Goal: Transaction & Acquisition: Purchase product/service

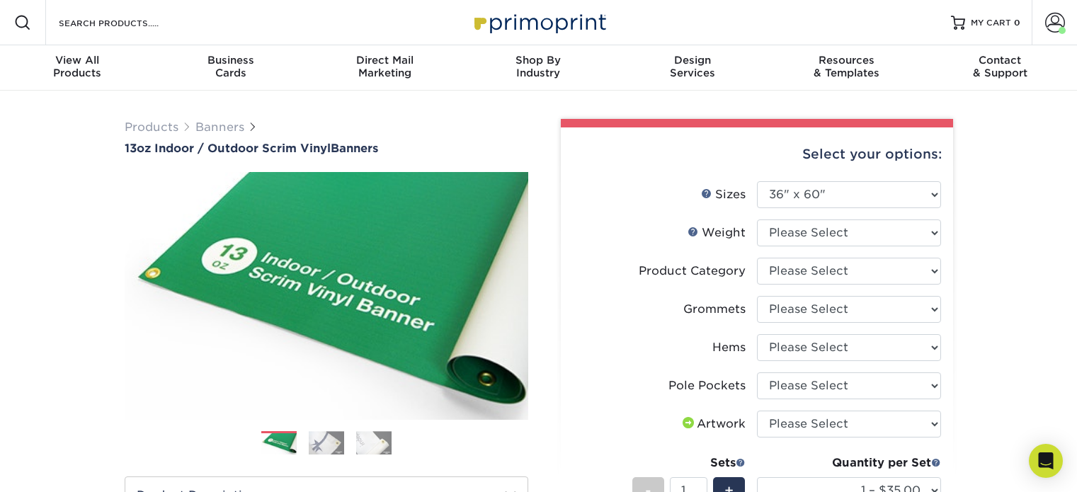
select select "36.00x60.00"
click at [895, 229] on select "Please Select 13OZ" at bounding box center [849, 232] width 184 height 27
select select "13OZ"
click at [757, 219] on select "Please Select 13OZ" at bounding box center [849, 232] width 184 height 27
select select "-1"
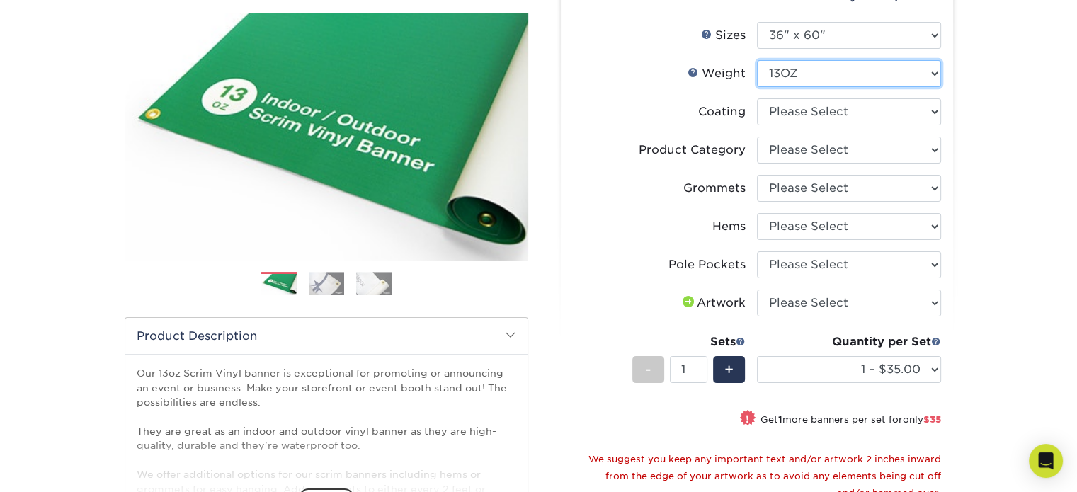
scroll to position [71, 0]
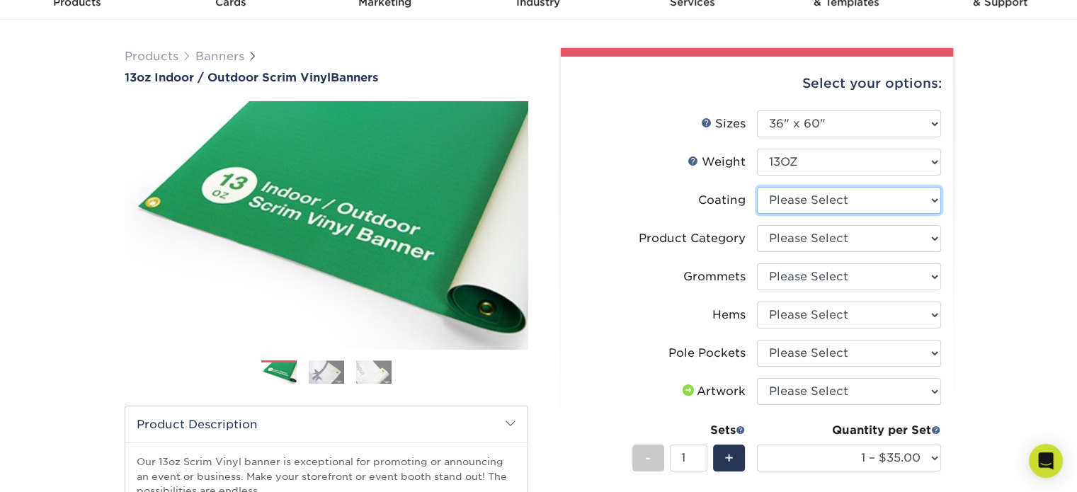
click at [829, 194] on select at bounding box center [849, 200] width 184 height 27
select select "3e7618de-abca-4bda-9f97-8b9129e913d8"
click at [757, 187] on select at bounding box center [849, 200] width 184 height 27
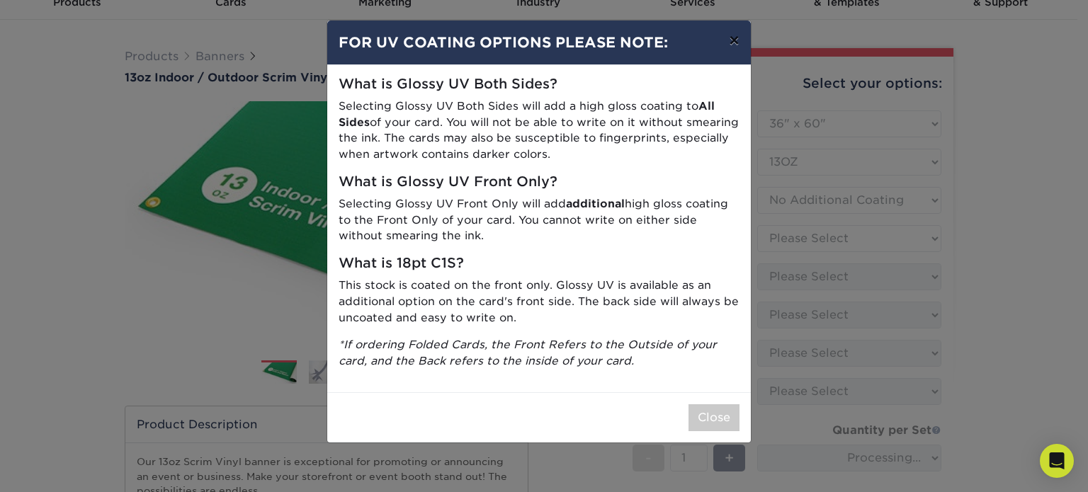
click at [731, 39] on button "×" at bounding box center [733, 41] width 33 height 40
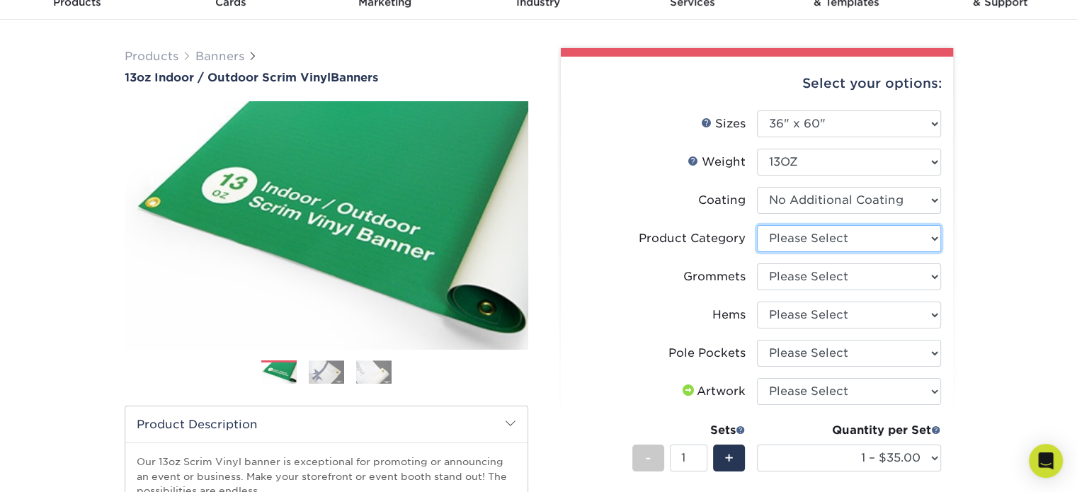
click at [849, 235] on select "Please Select 13oz Scrim Vinyl Banner - Matte" at bounding box center [849, 238] width 184 height 27
select select "bb192c35-bb20-422d-b6fe-0c7f48e5aa48"
click at [757, 225] on select "Please Select 13oz Scrim Vinyl Banner - Matte" at bounding box center [849, 238] width 184 height 27
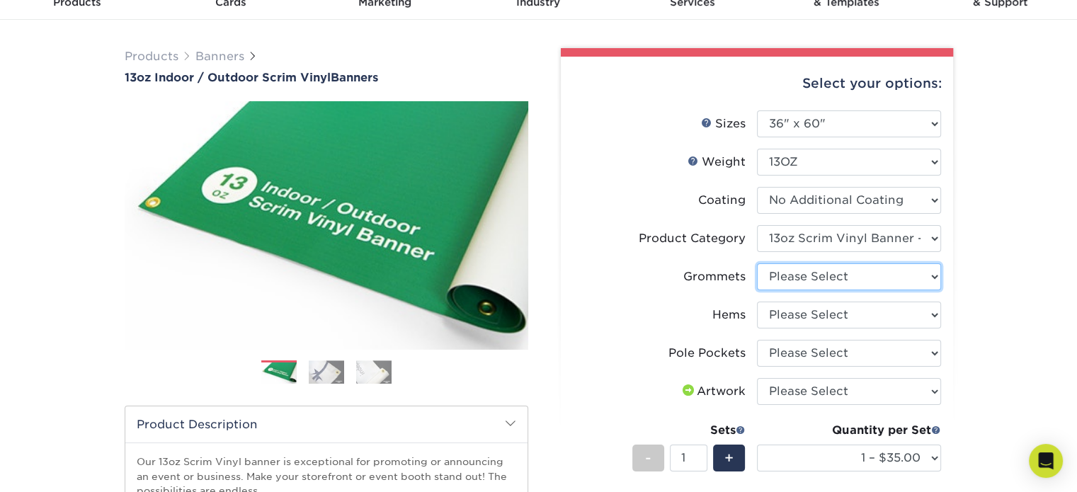
click at [852, 280] on select "Please Select No Grommets Yes, Grommet All 4 Corners Yes, Grommets Every 1 ft. …" at bounding box center [849, 276] width 184 height 27
select select "ce33bba6-a87b-4293-934d-6f372bdce3e6"
click at [757, 263] on select "Please Select No Grommets Yes, Grommet All 4 Corners Yes, Grommets Every 1 ft. …" at bounding box center [849, 276] width 184 height 27
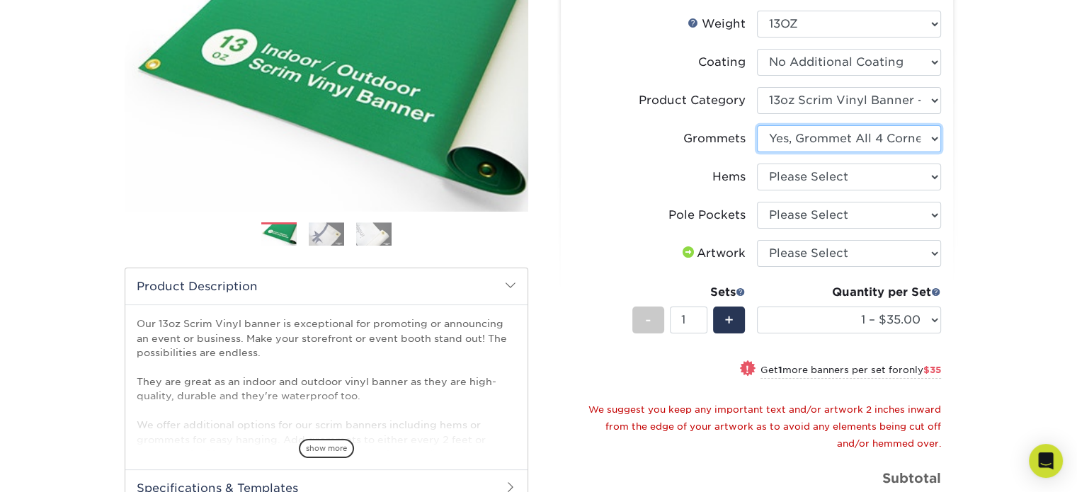
scroll to position [212, 0]
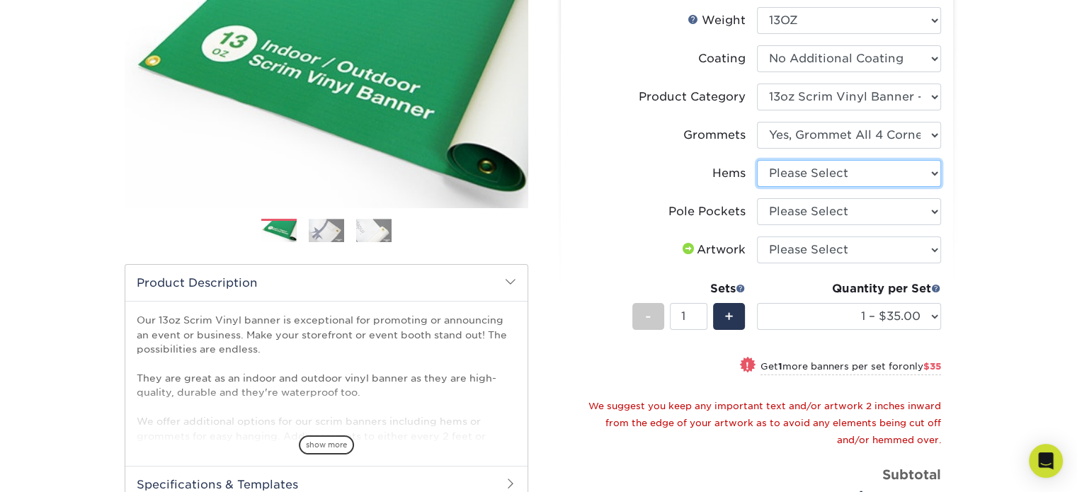
click at [841, 169] on select "Please Select No Hems/Pole Pockets Yes, Hems Top and Bottom Only Yes, Hems All …" at bounding box center [849, 173] width 184 height 27
select select "4e4ebf09-664b-4b70-8385-b564872d2e90"
click at [757, 160] on select "Please Select No Hems/Pole Pockets Yes, Hems Top and Bottom Only Yes, Hems All …" at bounding box center [849, 173] width 184 height 27
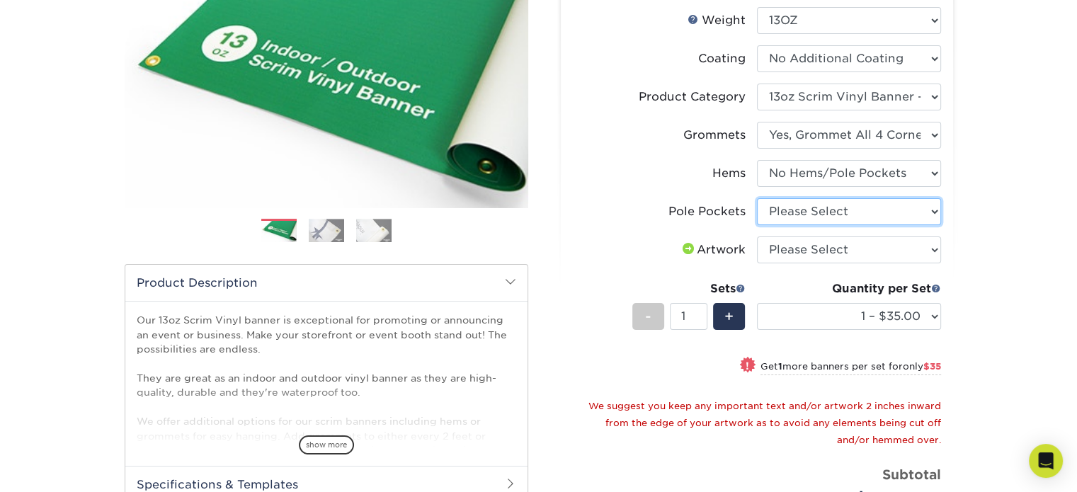
click at [824, 215] on select "Please Select No Pole Pockets 2 in. Left and Right 2 in. Top and Bottom 4 in. L…" at bounding box center [849, 211] width 184 height 27
select select "462c5fe9-21e9-49a0-afb4-1c6e8664fe13"
click at [757, 198] on select "Please Select No Pole Pockets 2 in. Left and Right 2 in. Top and Bottom 4 in. L…" at bounding box center [849, 211] width 184 height 27
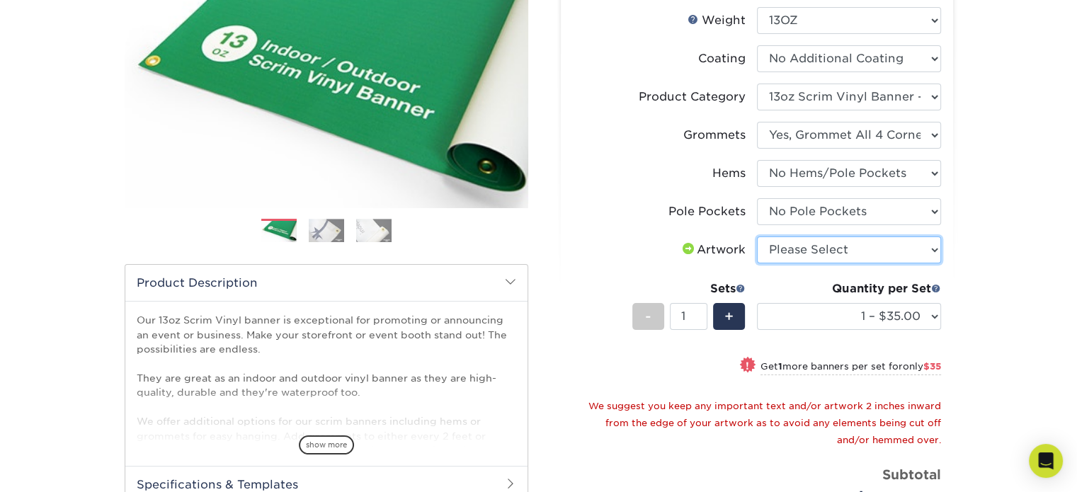
click at [827, 249] on select "Please Select I will upload files I need a design - $50" at bounding box center [849, 249] width 184 height 27
select select "upload"
click at [757, 236] on select "Please Select I will upload files I need a design - $50" at bounding box center [849, 249] width 184 height 27
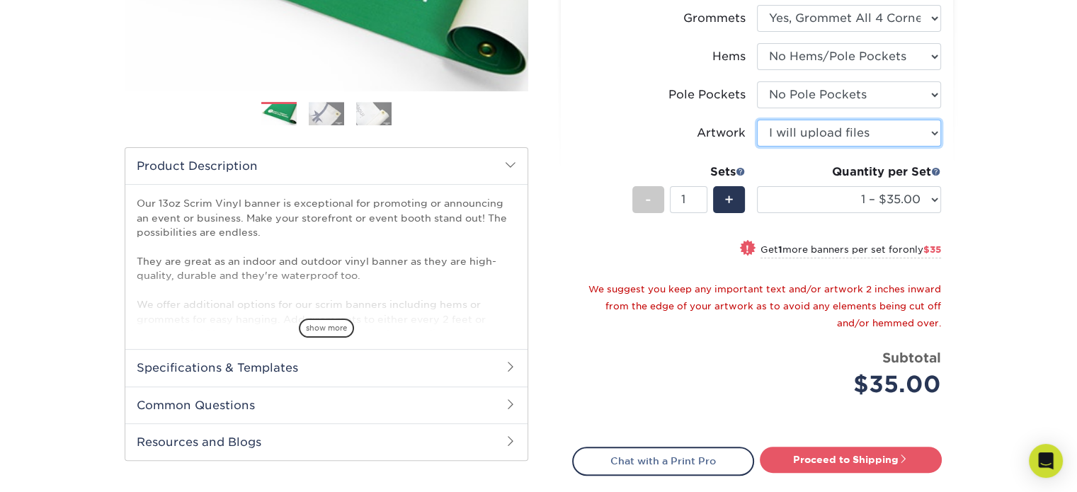
scroll to position [354, 0]
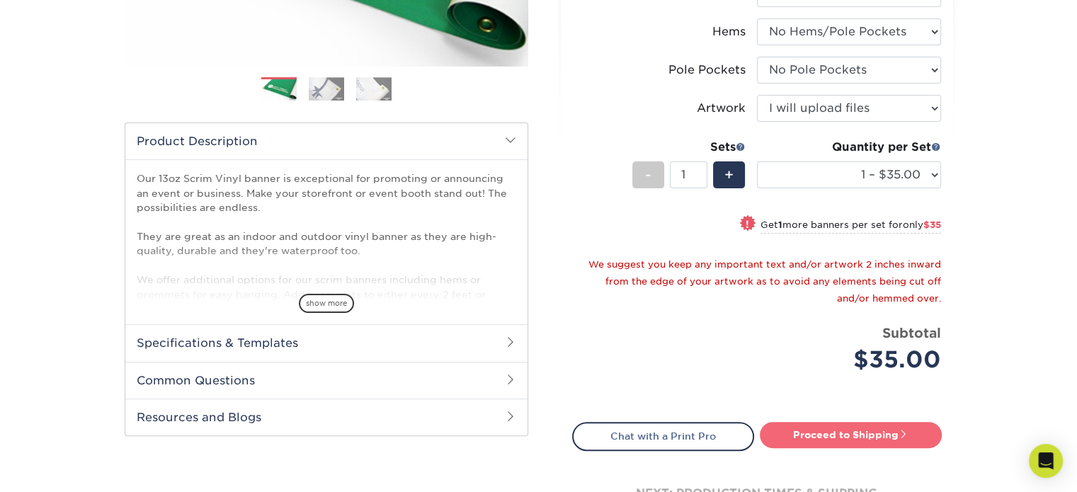
drag, startPoint x: 847, startPoint y: 433, endPoint x: 864, endPoint y: 429, distance: 18.2
click at [847, 433] on link "Proceed to Shipping" at bounding box center [851, 434] width 182 height 25
type input "Set 1"
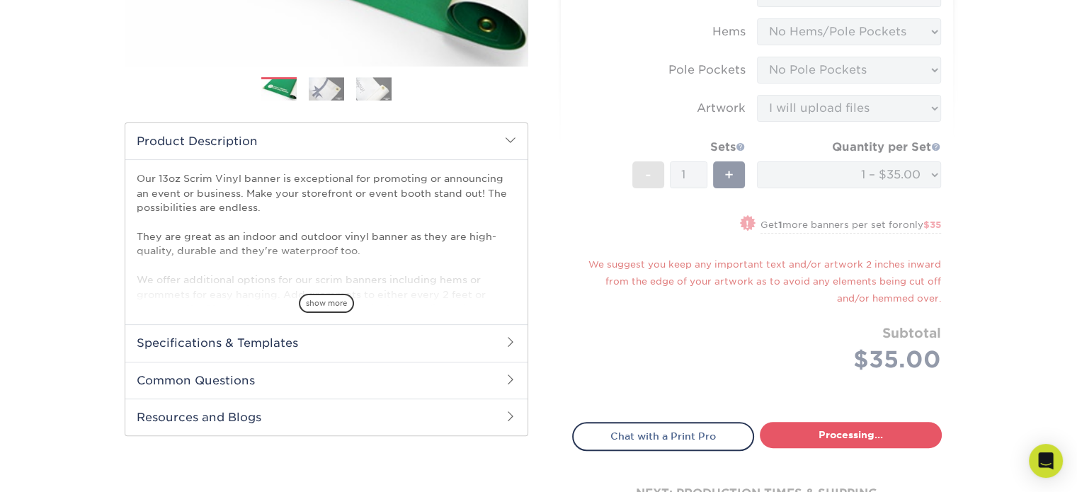
select select "687e1a16-c6e8-48de-aecf-3f24d45542da"
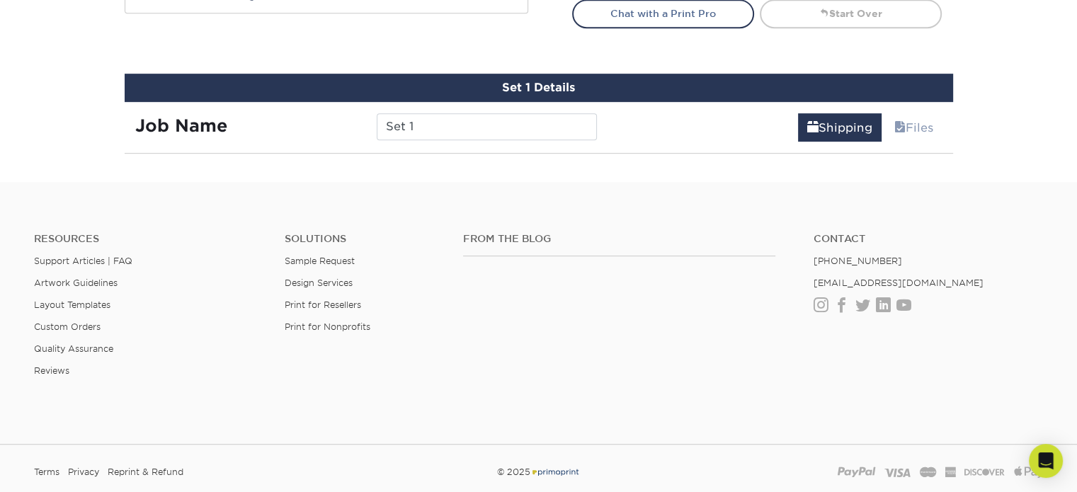
scroll to position [813, 0]
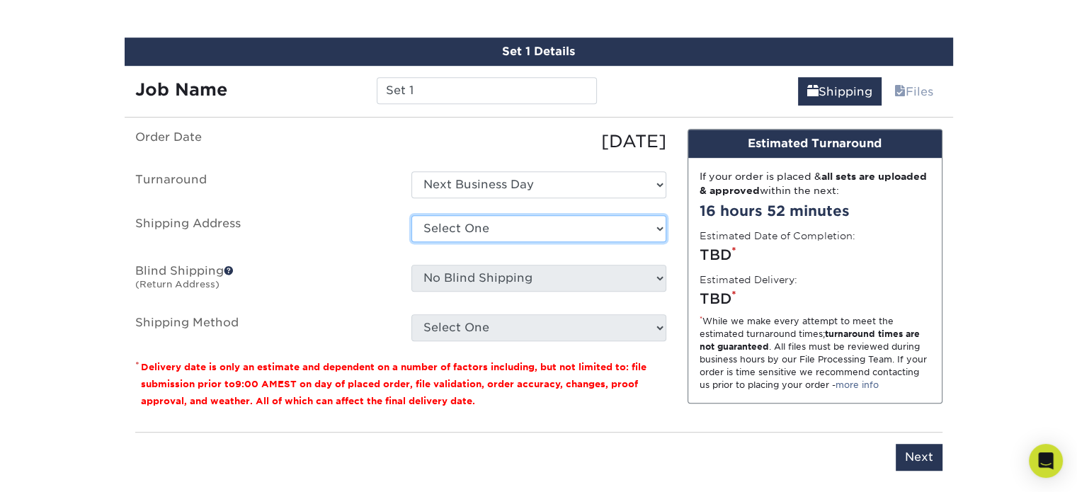
click at [476, 231] on select "Select One Office + Add New Address" at bounding box center [538, 228] width 255 height 27
select select "57811"
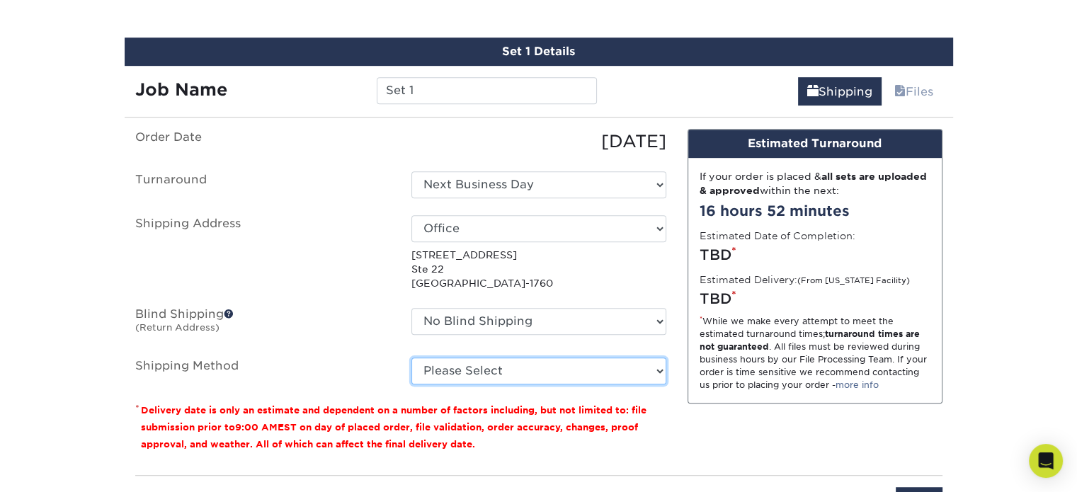
click at [623, 363] on select "Please Select G4M Flat Rate Shipping (+$11.20) Ground Shipping (+$14.96) 3 Day …" at bounding box center [538, 371] width 255 height 27
select select "03"
click at [411, 358] on select "Please Select G4M Flat Rate Shipping (+$11.20) Ground Shipping (+$14.96) 3 Day …" at bounding box center [538, 371] width 255 height 27
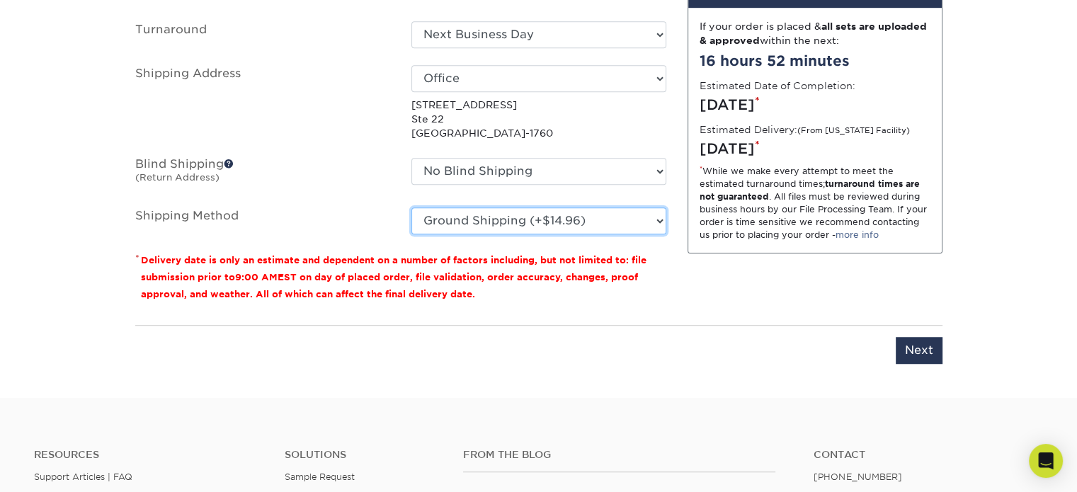
scroll to position [1025, 0]
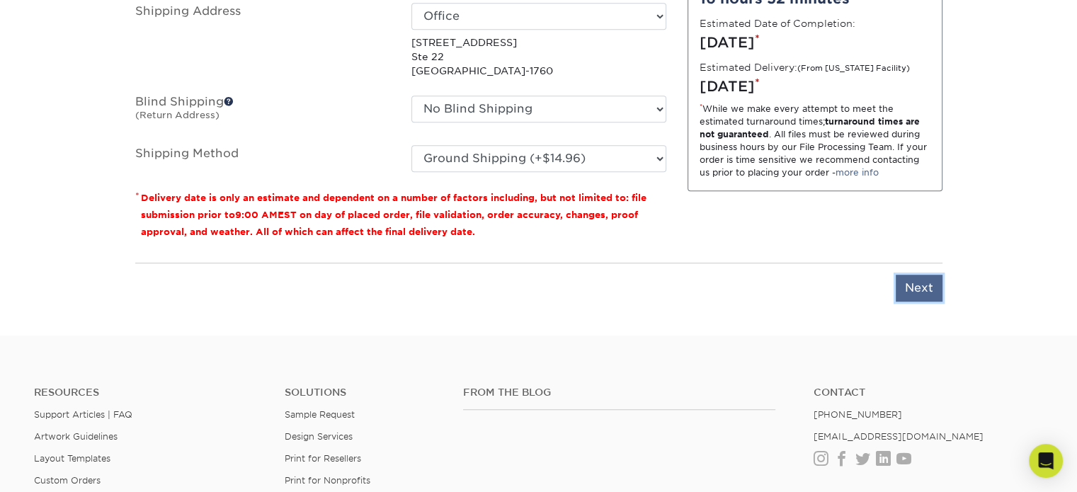
click at [918, 282] on input "Next" at bounding box center [919, 288] width 47 height 27
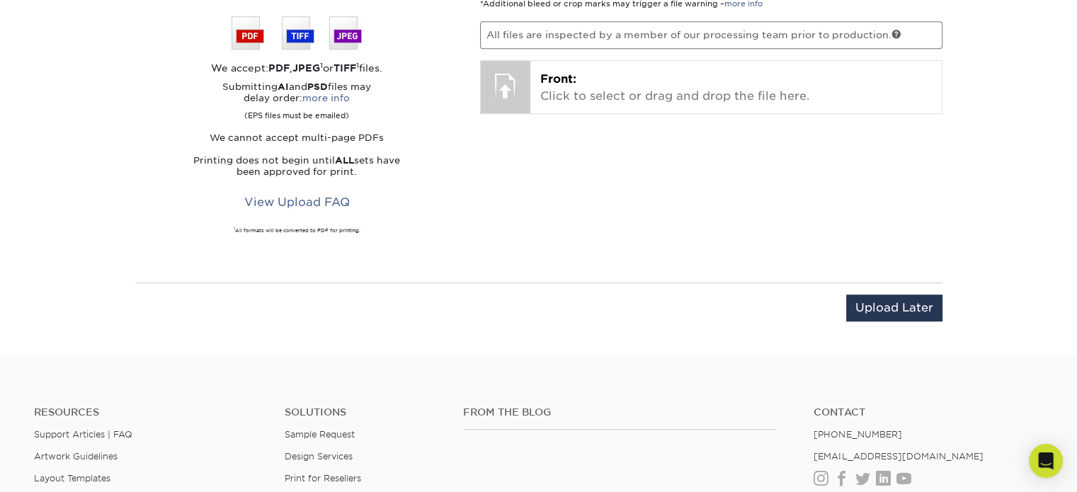
scroll to position [813, 0]
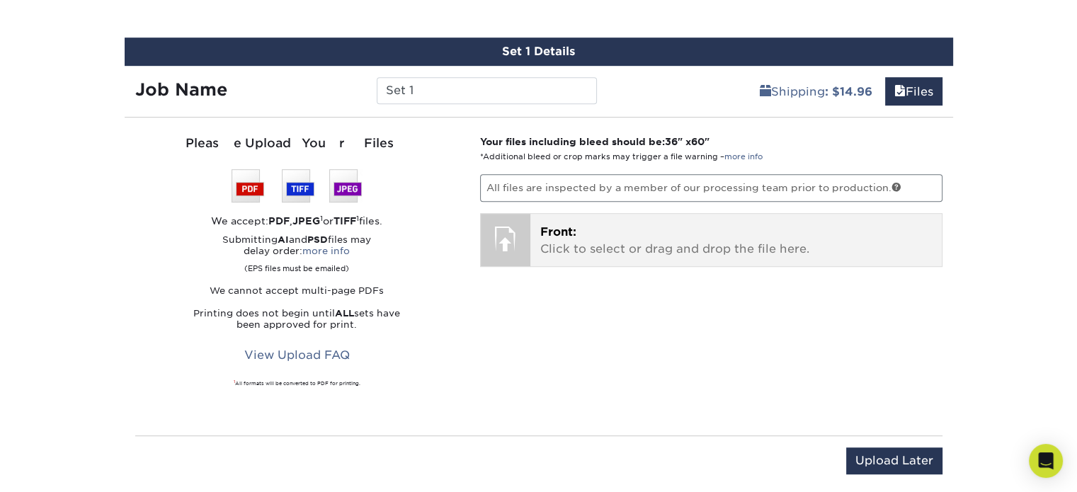
click at [508, 241] on div at bounding box center [506, 239] width 50 height 50
click at [520, 244] on div at bounding box center [506, 239] width 50 height 50
click at [614, 248] on p "Front: Click to select or drag and drop the file here." at bounding box center [736, 241] width 392 height 34
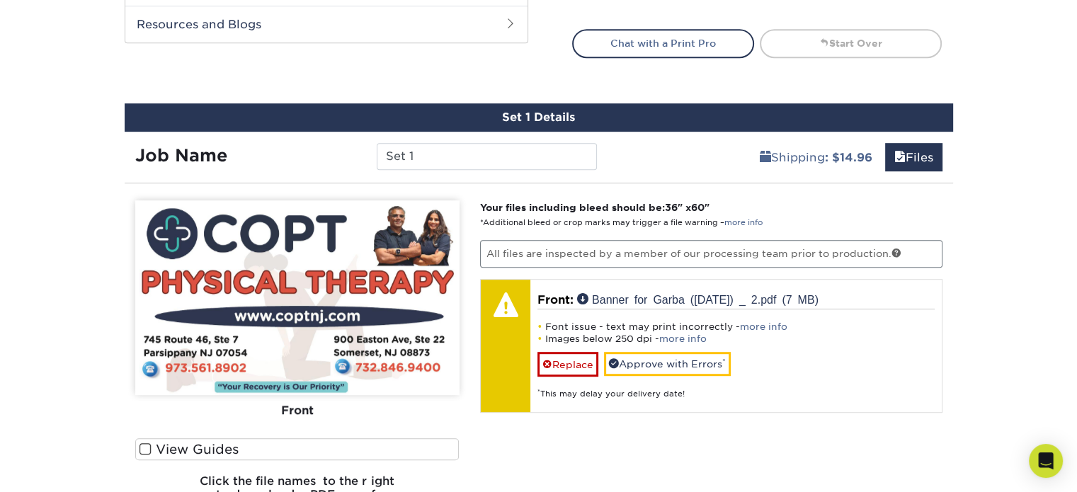
scroll to position [779, 0]
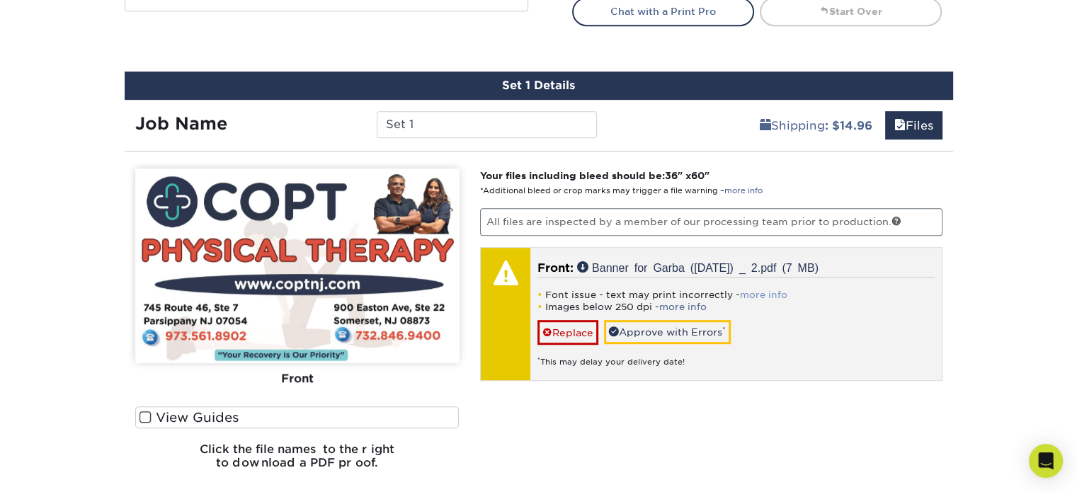
click at [777, 291] on link "more info" at bounding box center [763, 295] width 47 height 11
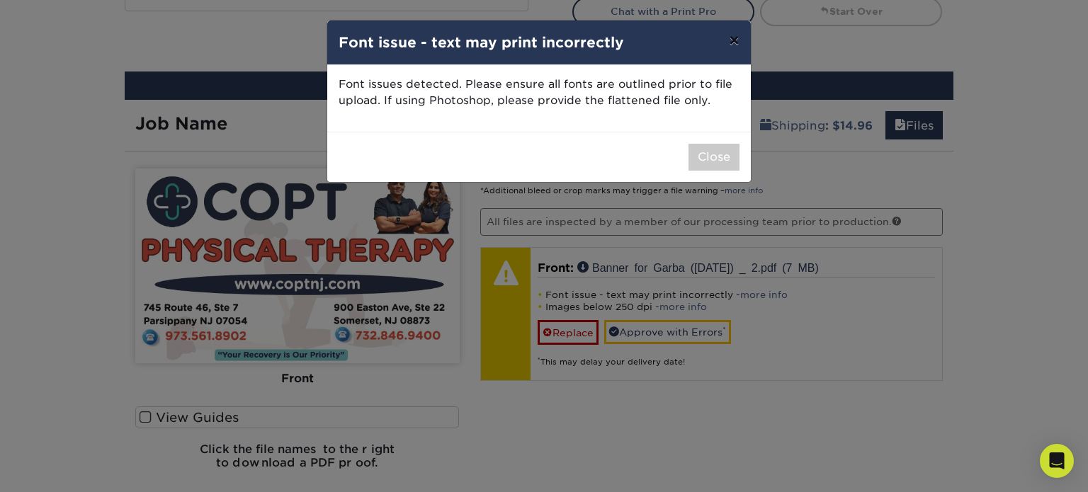
drag, startPoint x: 733, startPoint y: 39, endPoint x: 748, endPoint y: 50, distance: 18.1
click at [733, 40] on button "×" at bounding box center [733, 41] width 33 height 40
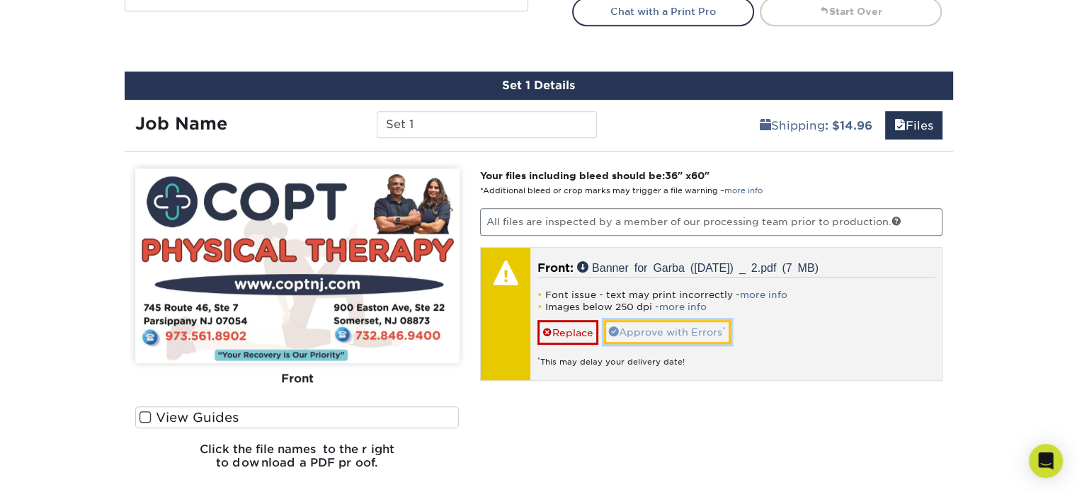
click at [706, 332] on link "Approve with Errors *" at bounding box center [667, 332] width 127 height 24
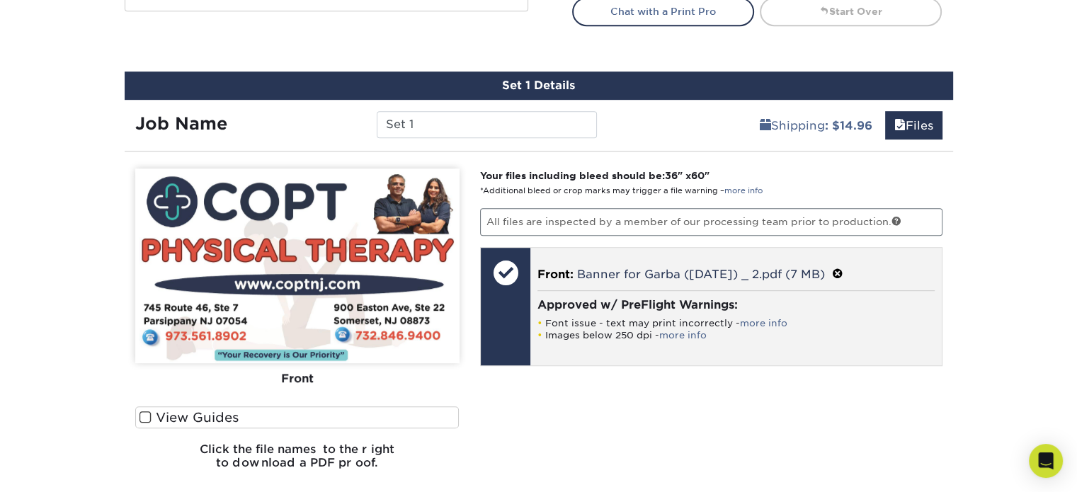
click at [838, 272] on span at bounding box center [837, 274] width 11 height 13
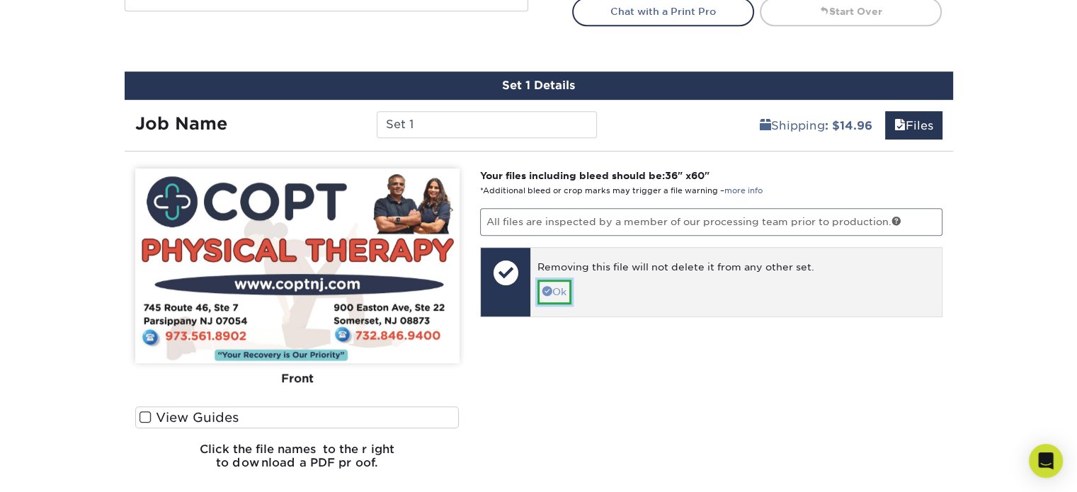
click at [566, 292] on link "Ok" at bounding box center [554, 292] width 34 height 24
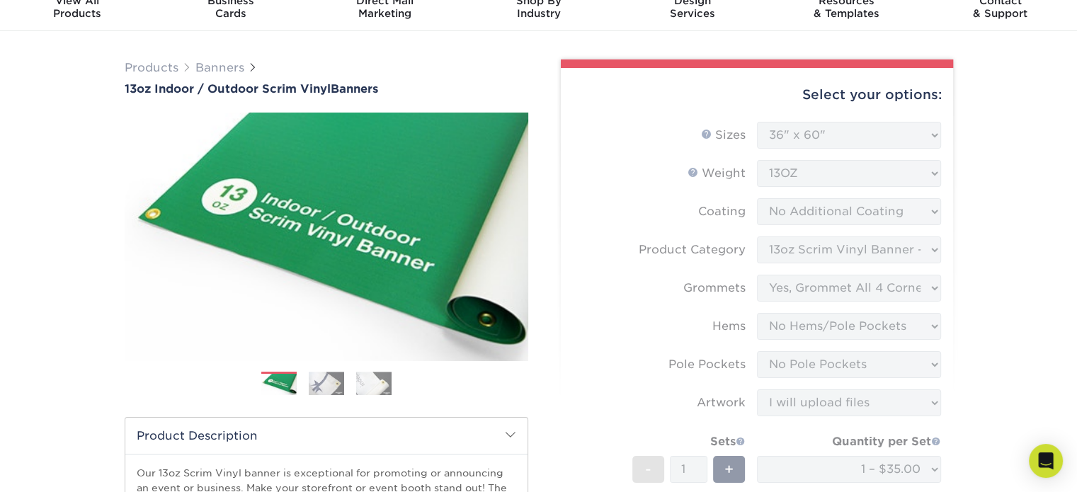
scroll to position [0, 0]
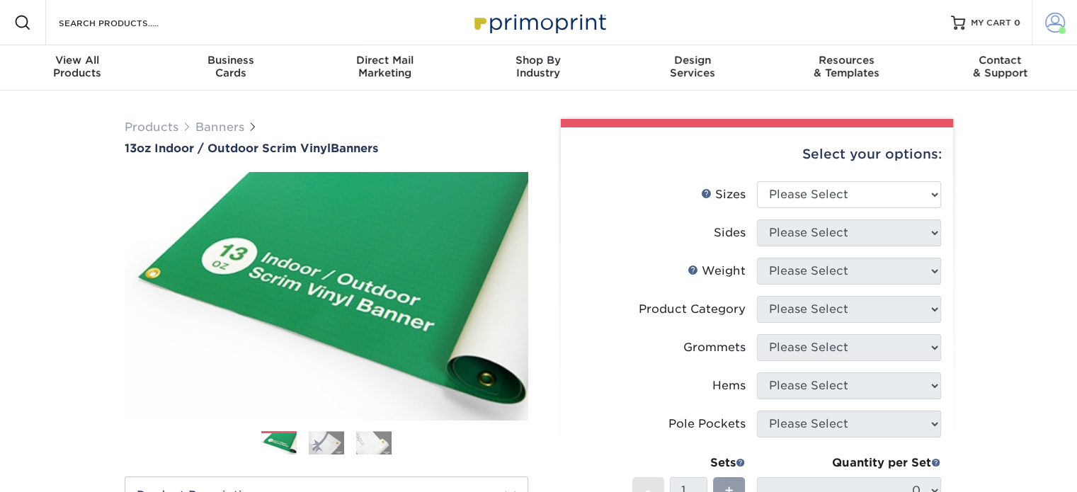
click at [1050, 25] on span at bounding box center [1055, 23] width 20 height 20
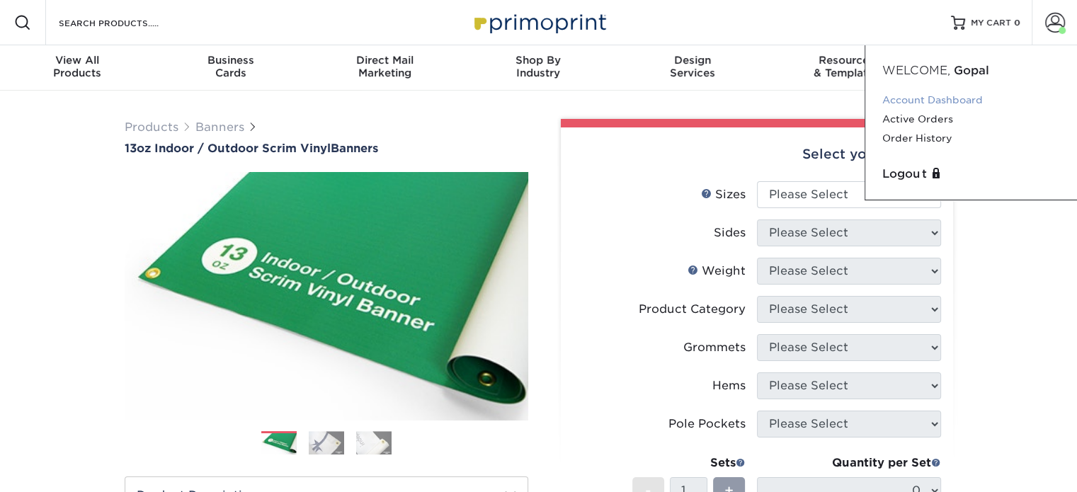
click at [929, 101] on link "Account Dashboard" at bounding box center [971, 100] width 178 height 19
